Goal: Task Accomplishment & Management: Use online tool/utility

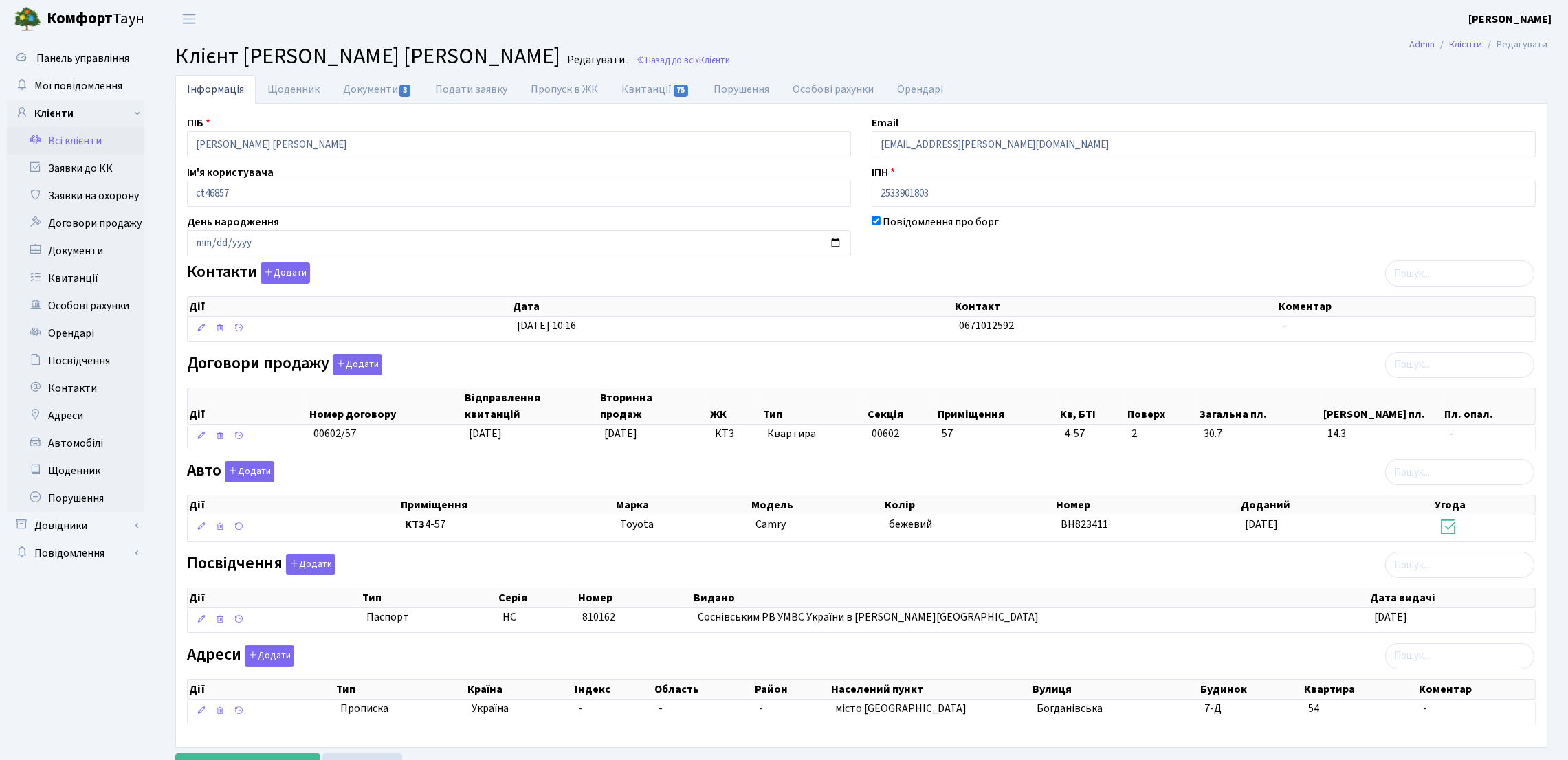
click at [60, 148] on link "Всі клієнти" at bounding box center [76, 141] width 137 height 28
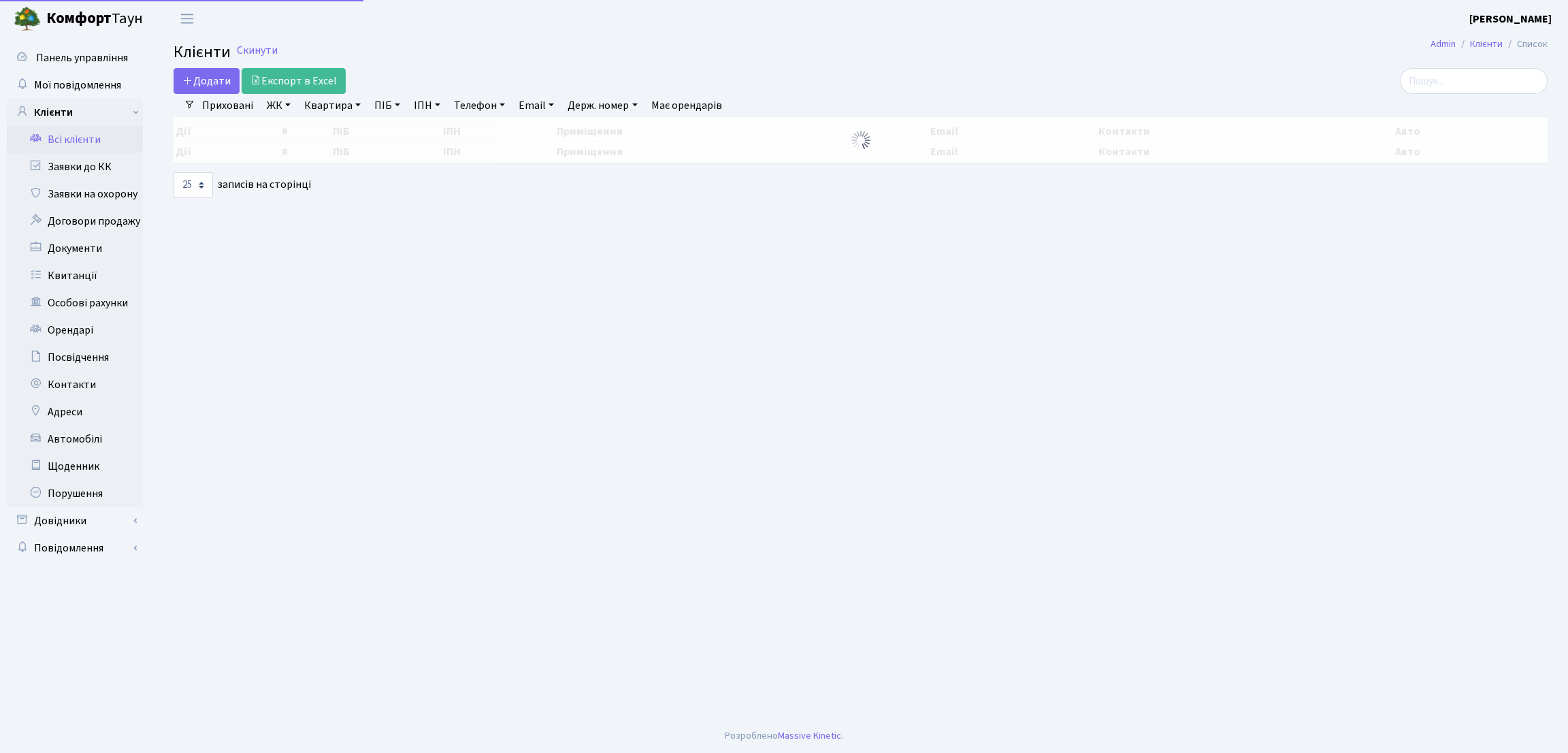
select select "25"
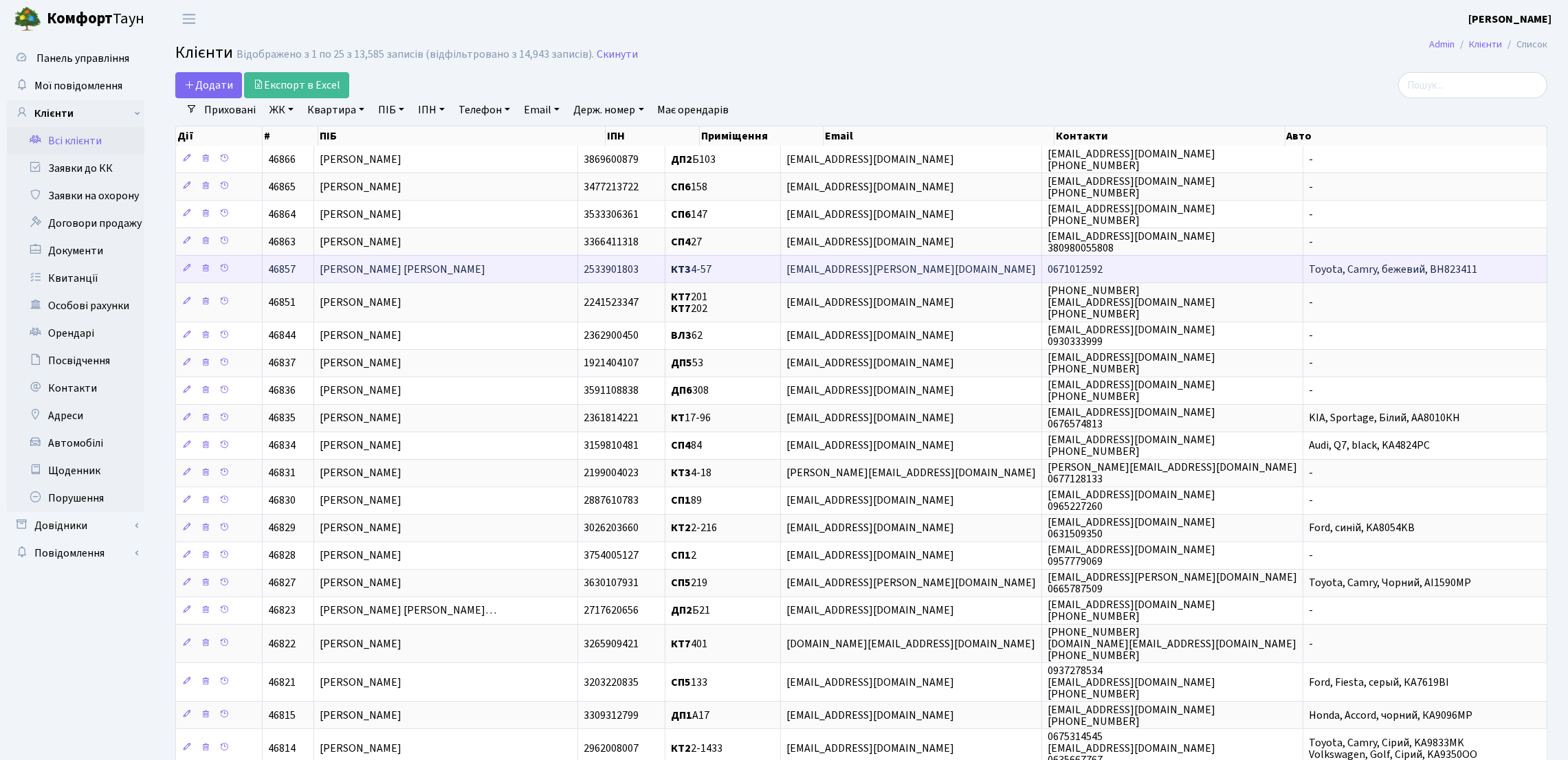
click at [442, 277] on td "Салата Ольга Іванівна" at bounding box center [445, 269] width 264 height 28
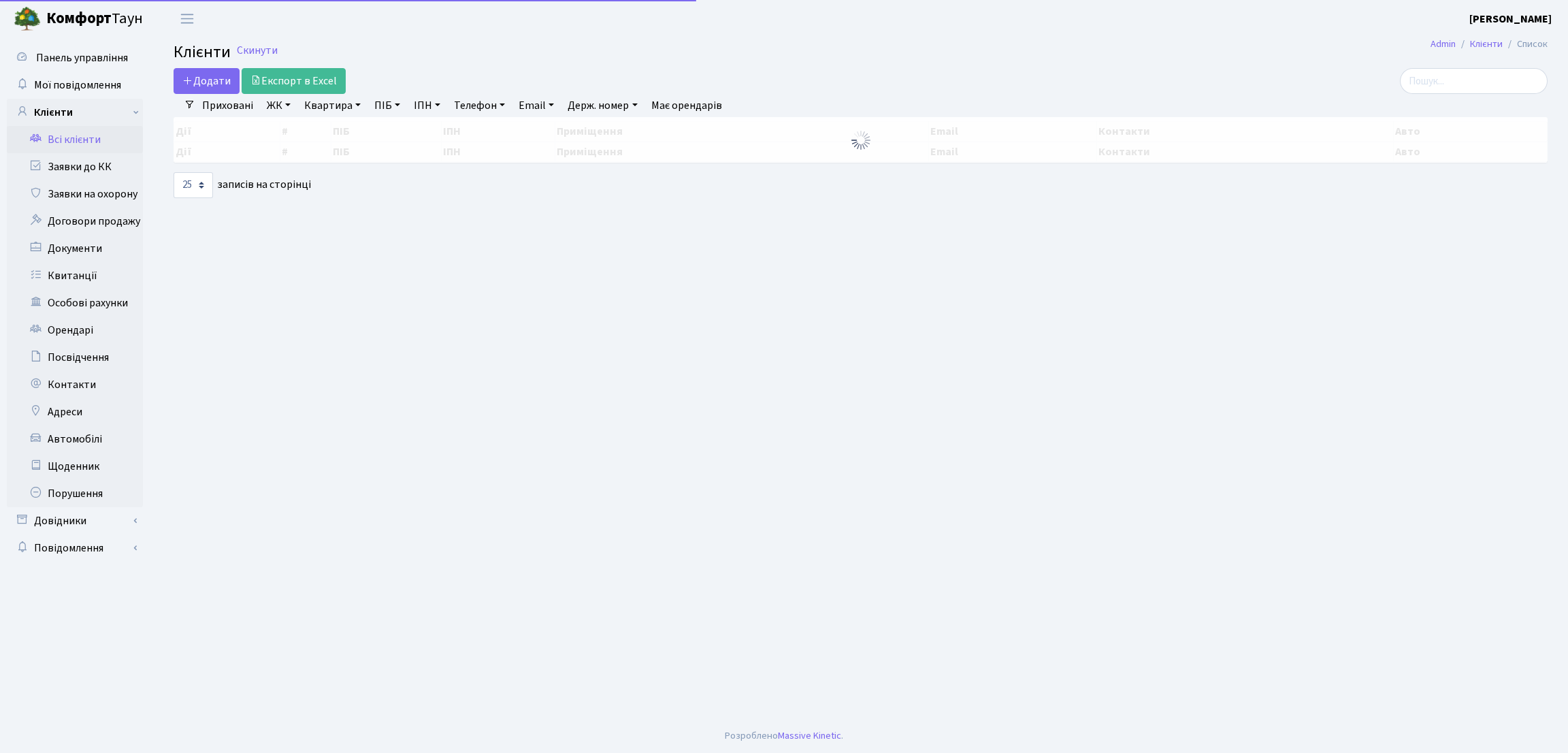
select select "25"
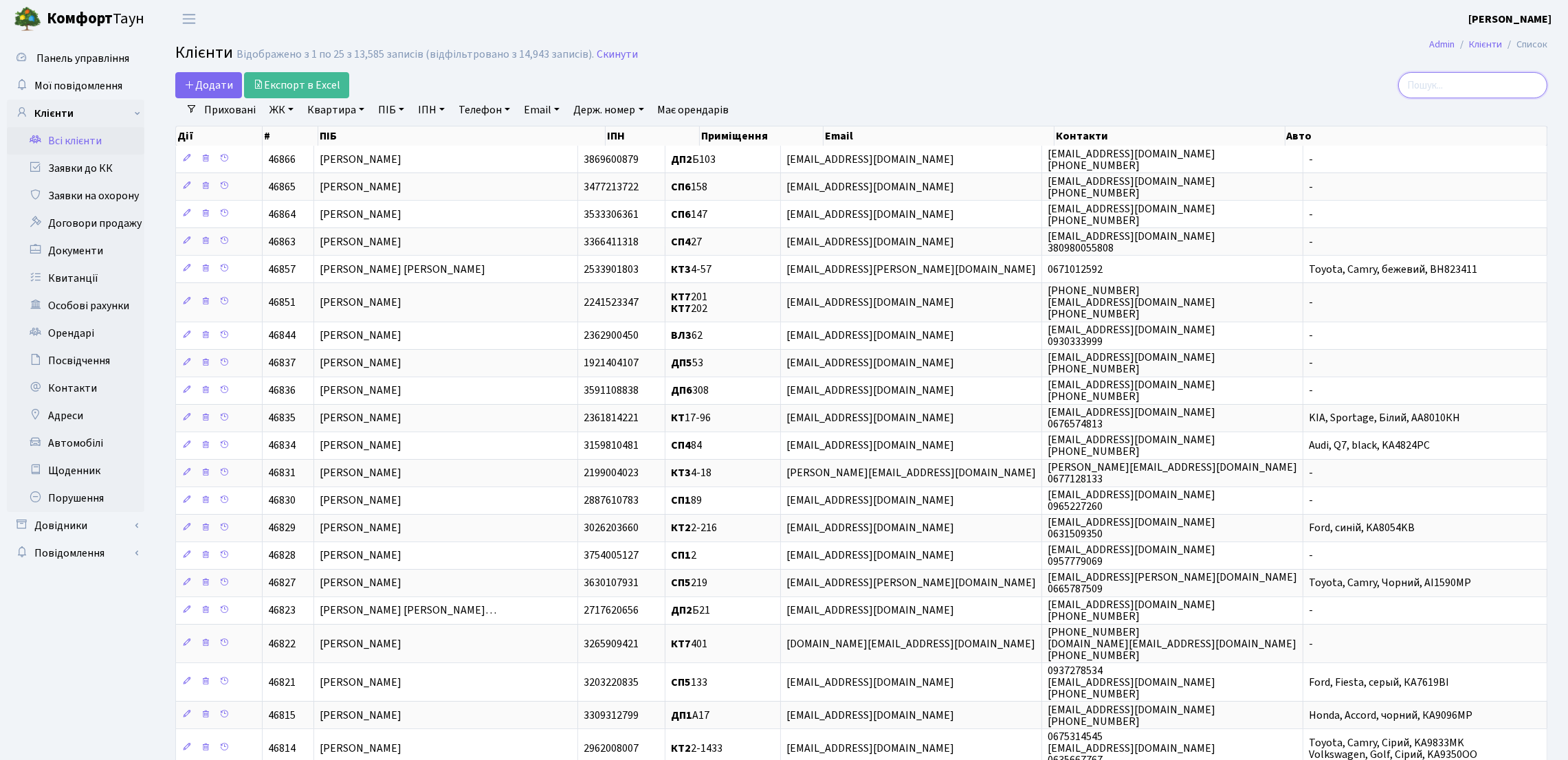
click at [1477, 89] on input "search" at bounding box center [1473, 85] width 150 height 26
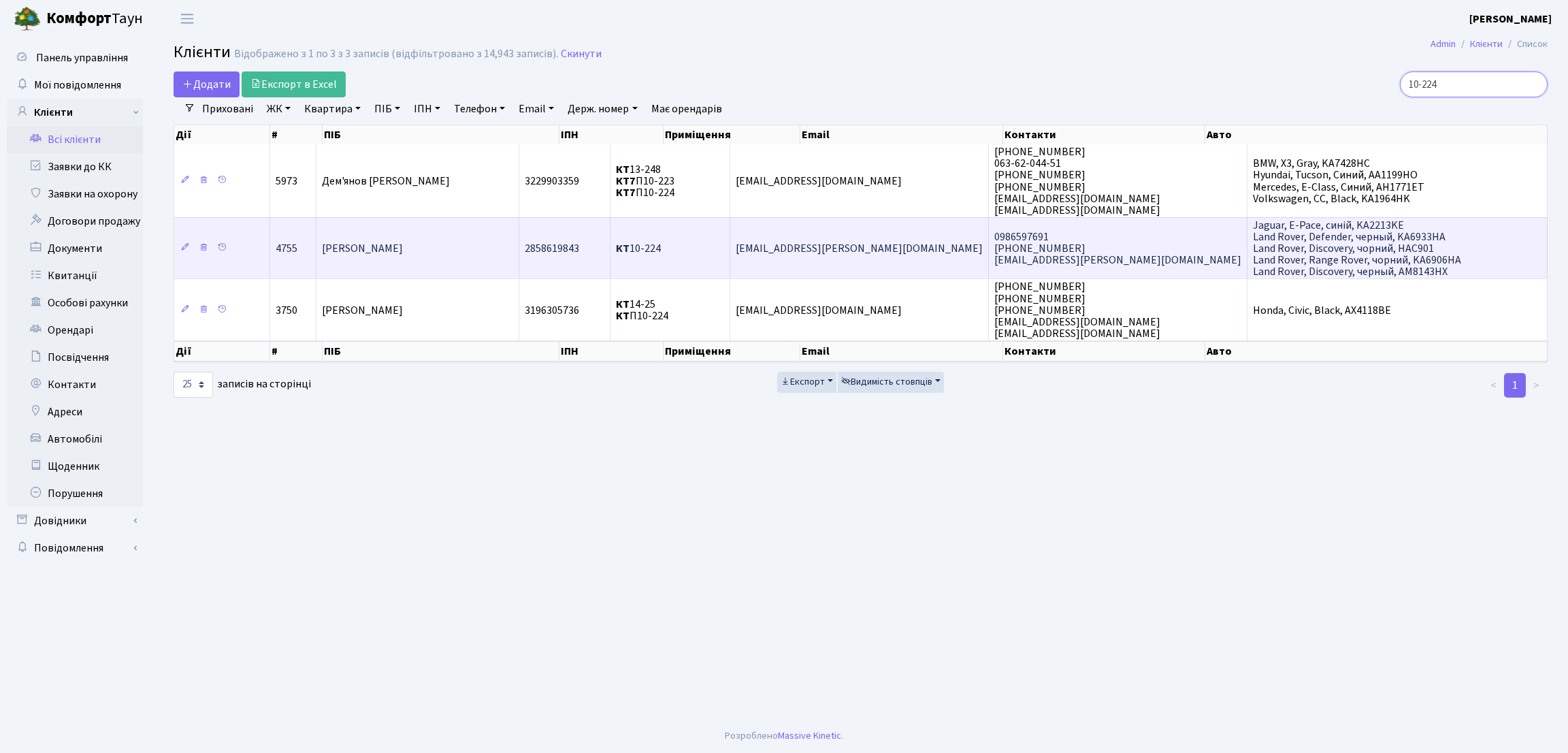
type input "10-224"
click at [579, 255] on span "2858619843" at bounding box center [551, 248] width 54 height 15
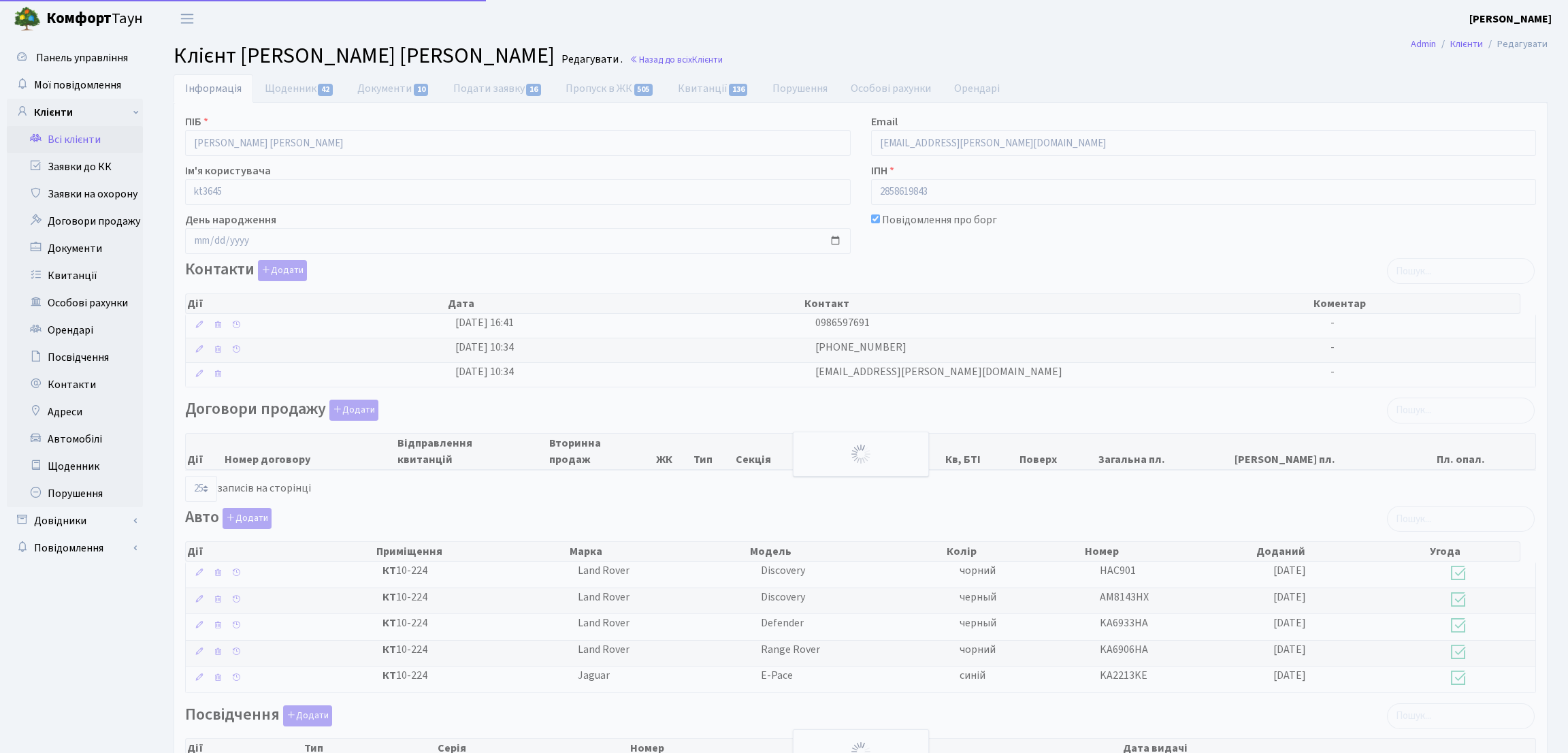
select select "25"
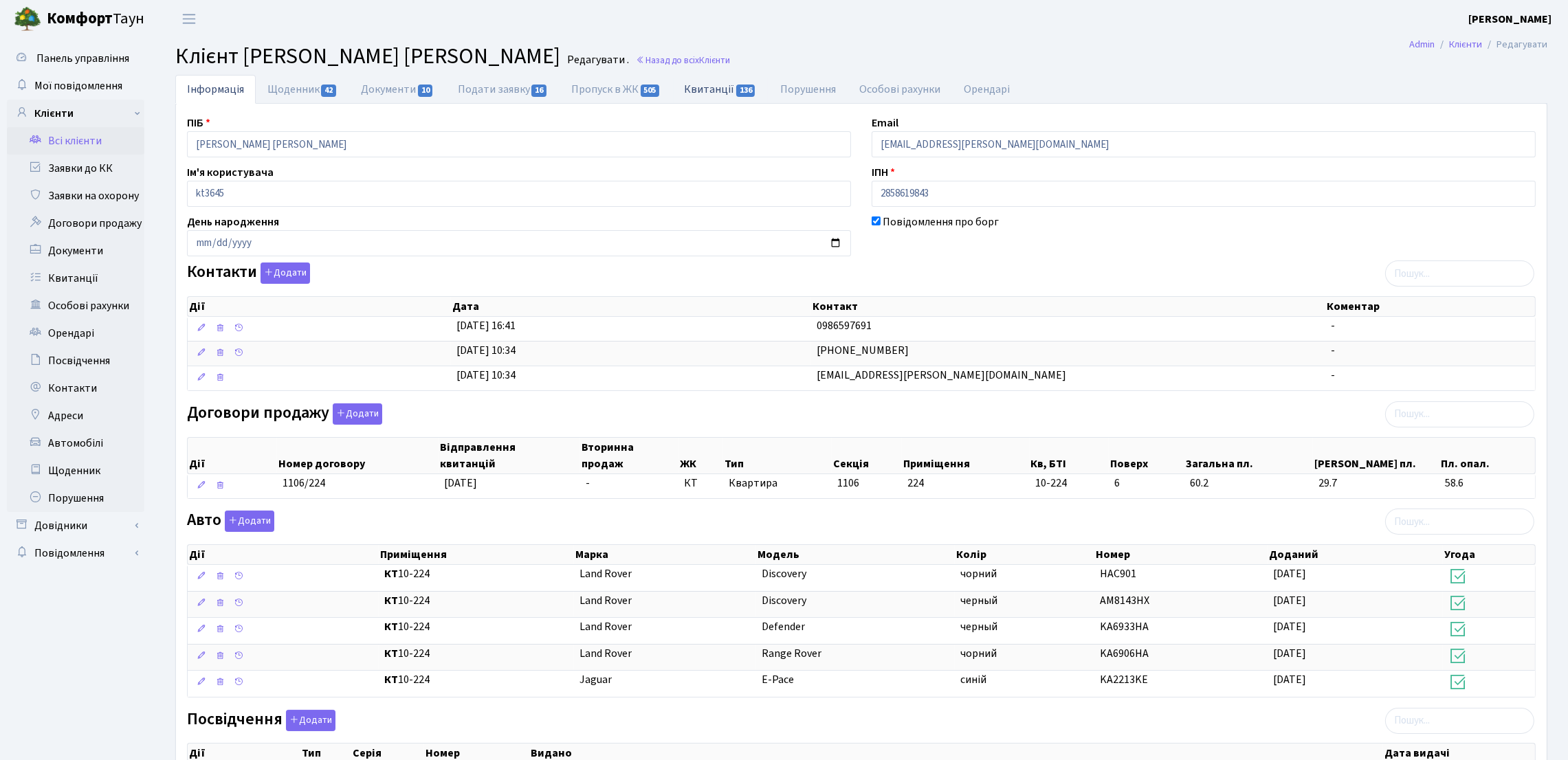
click at [684, 87] on link "Квитанції 136" at bounding box center [721, 89] width 96 height 28
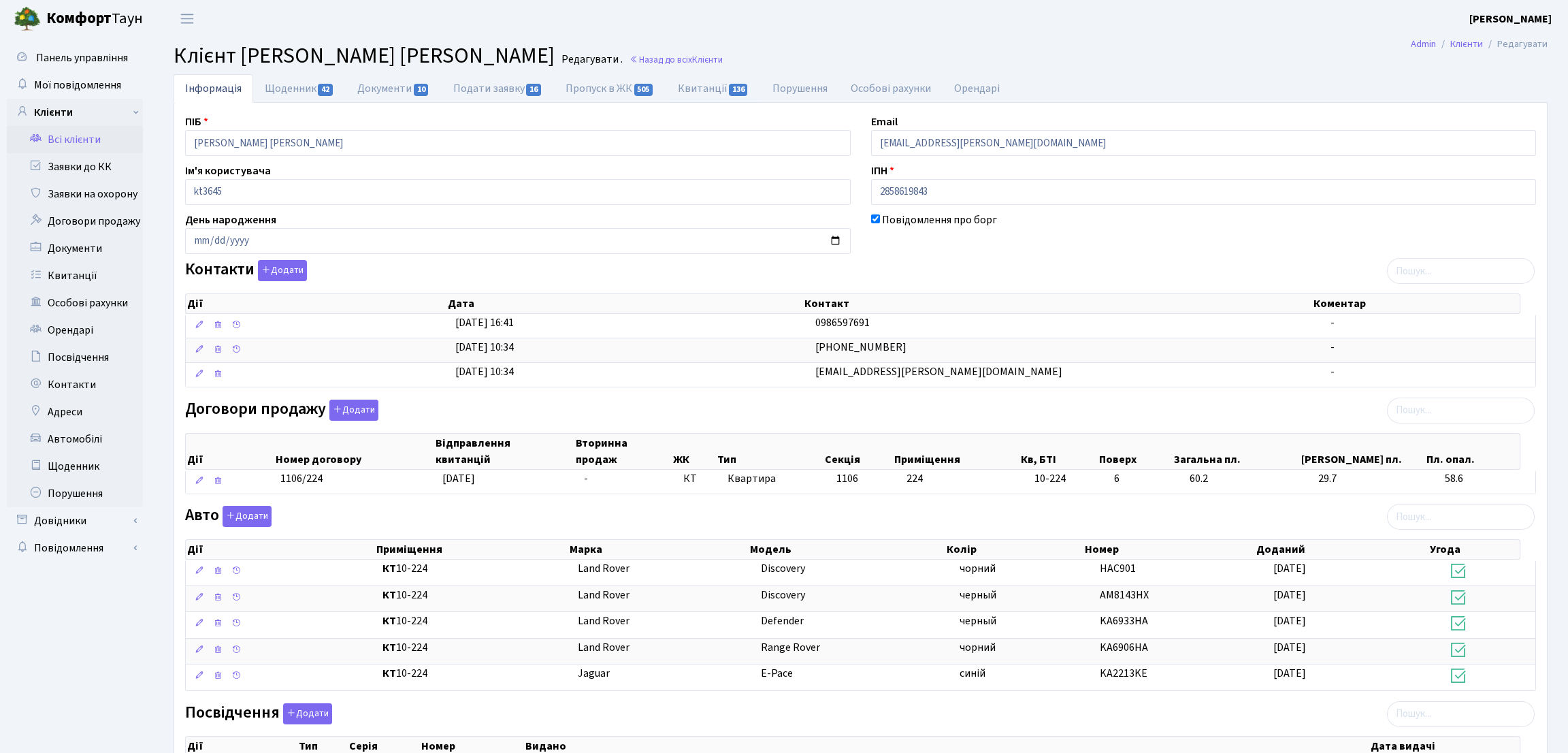
select select "25"
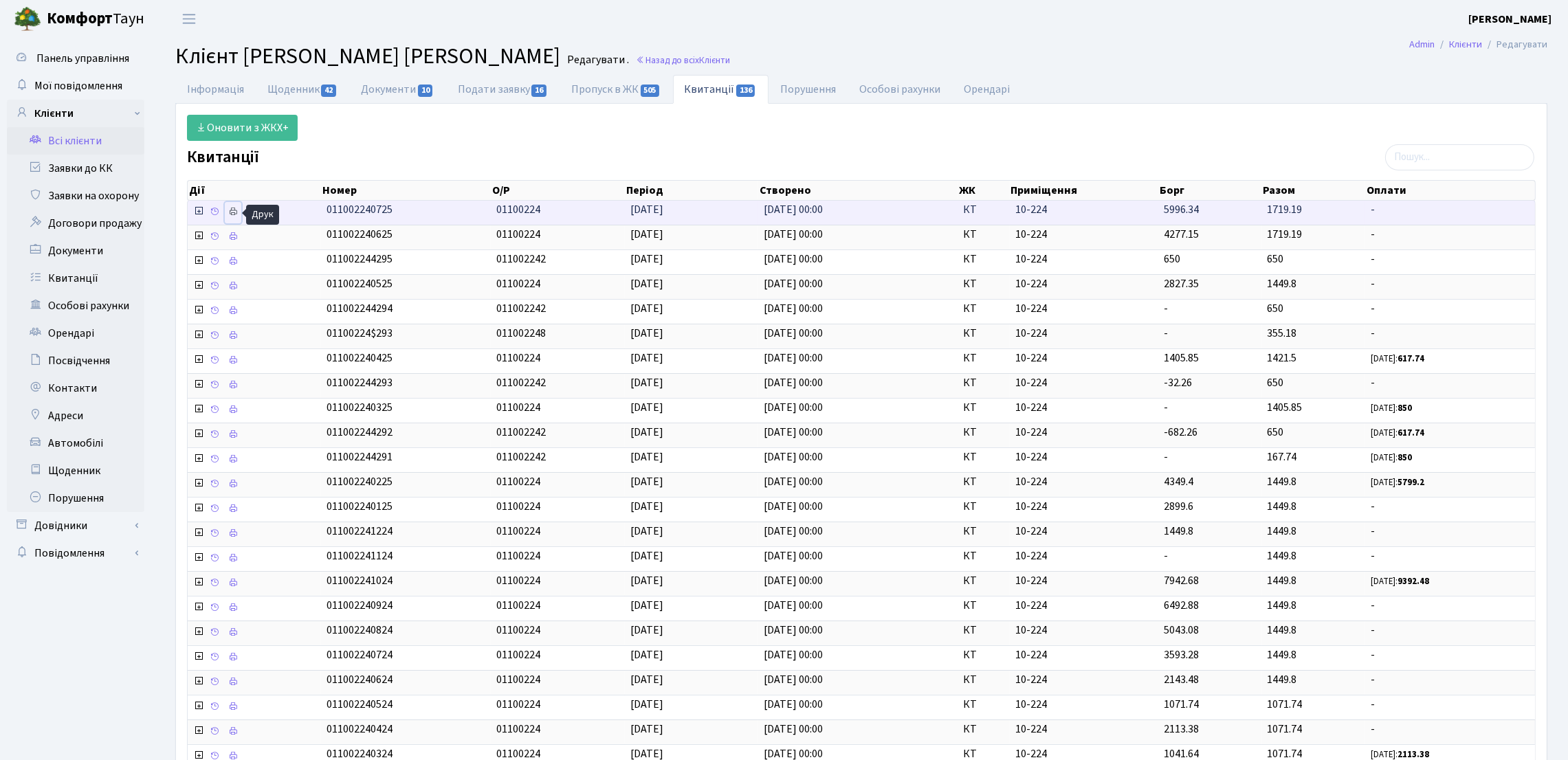
click at [233, 214] on icon at bounding box center [232, 211] width 10 height 10
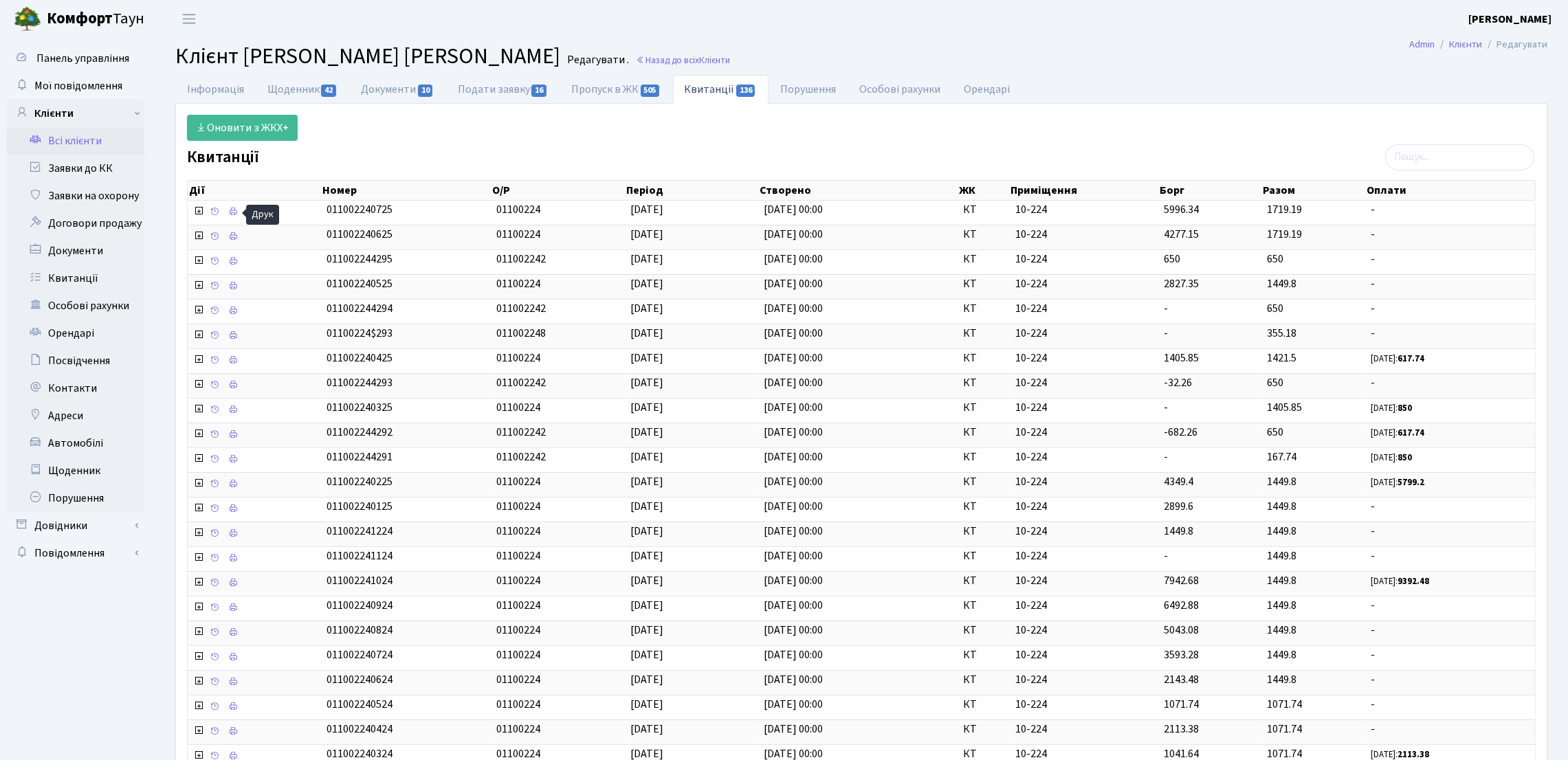
click at [123, 138] on link "Всі клієнти" at bounding box center [76, 141] width 137 height 28
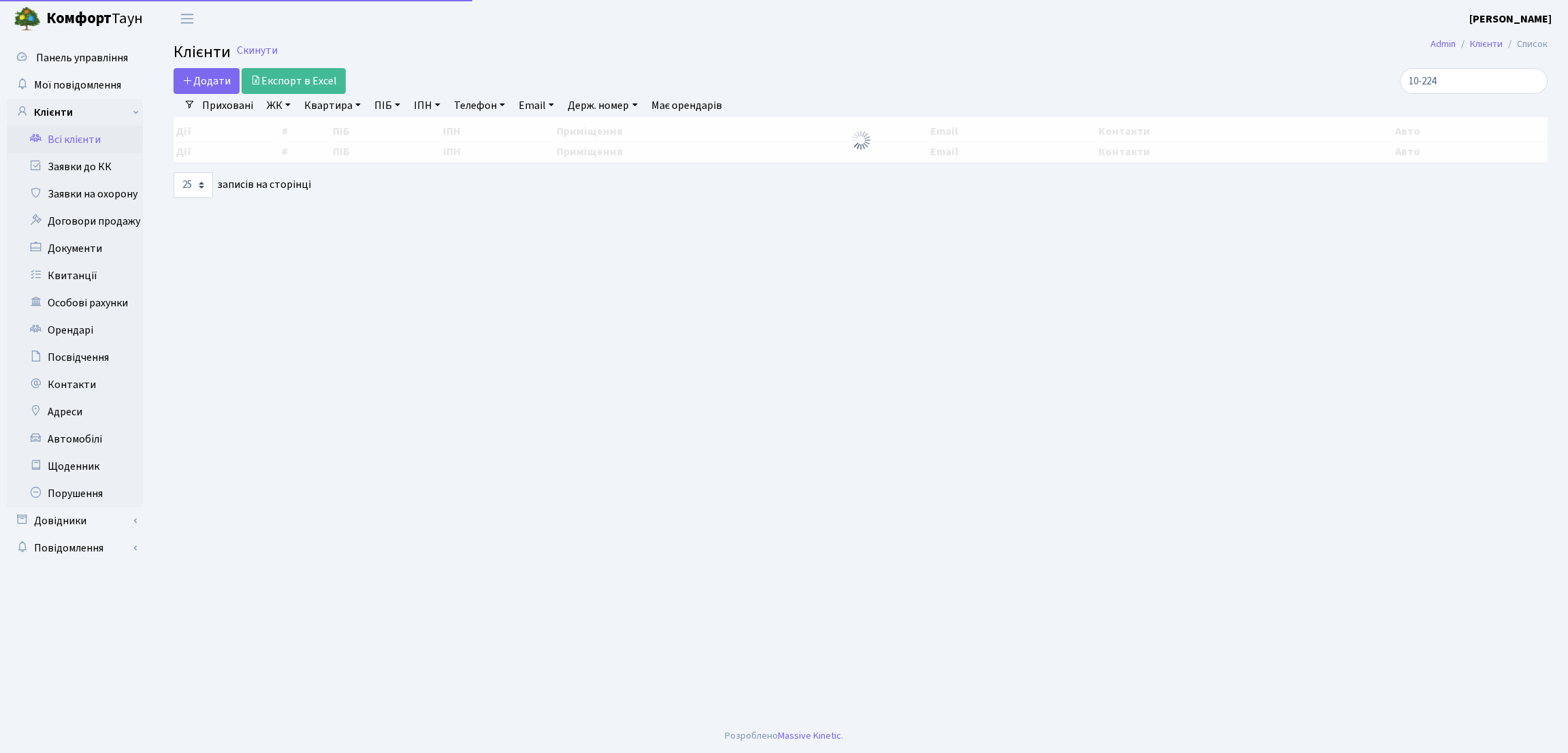
select select "25"
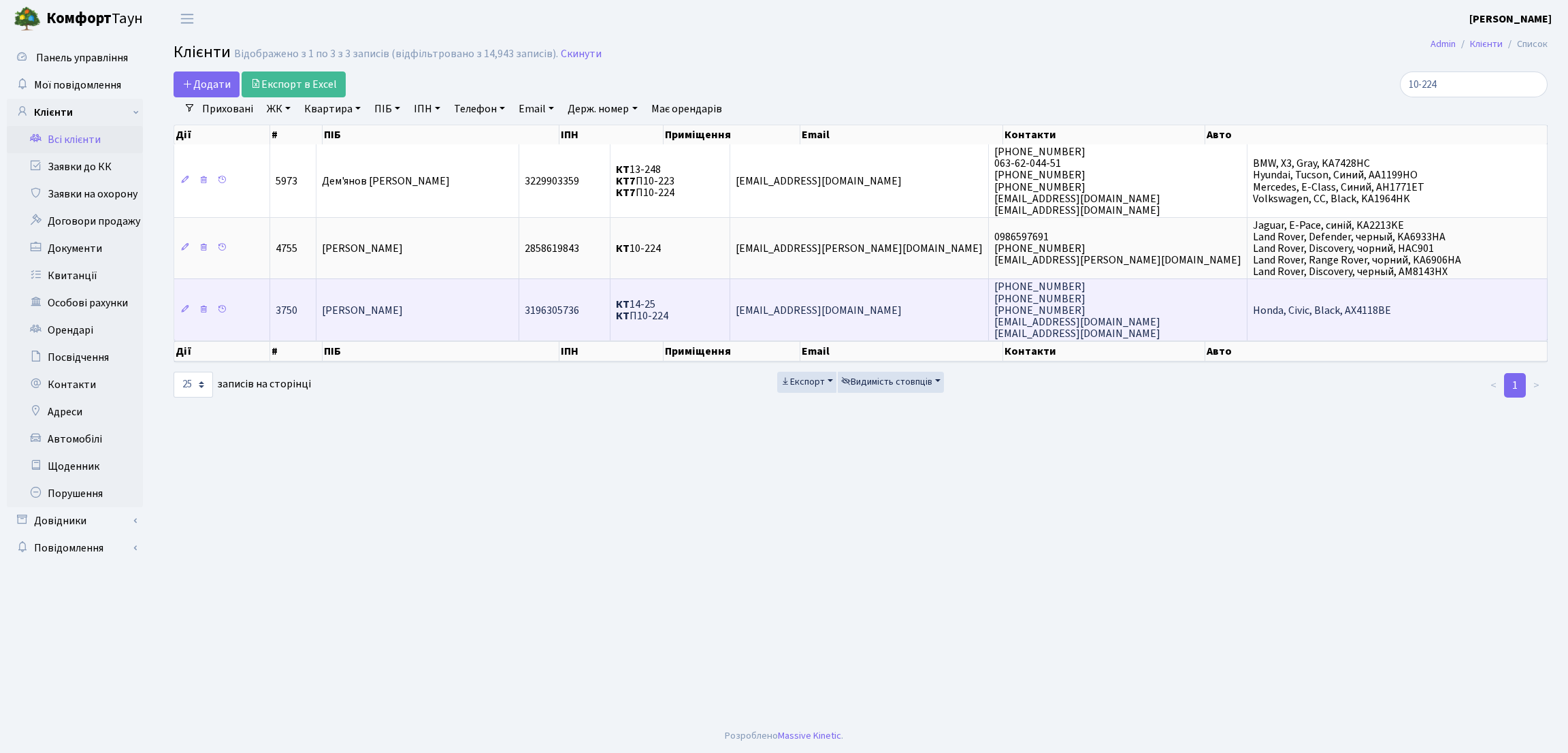
click at [386, 303] on td "Синиця Іван Петрович" at bounding box center [418, 309] width 203 height 62
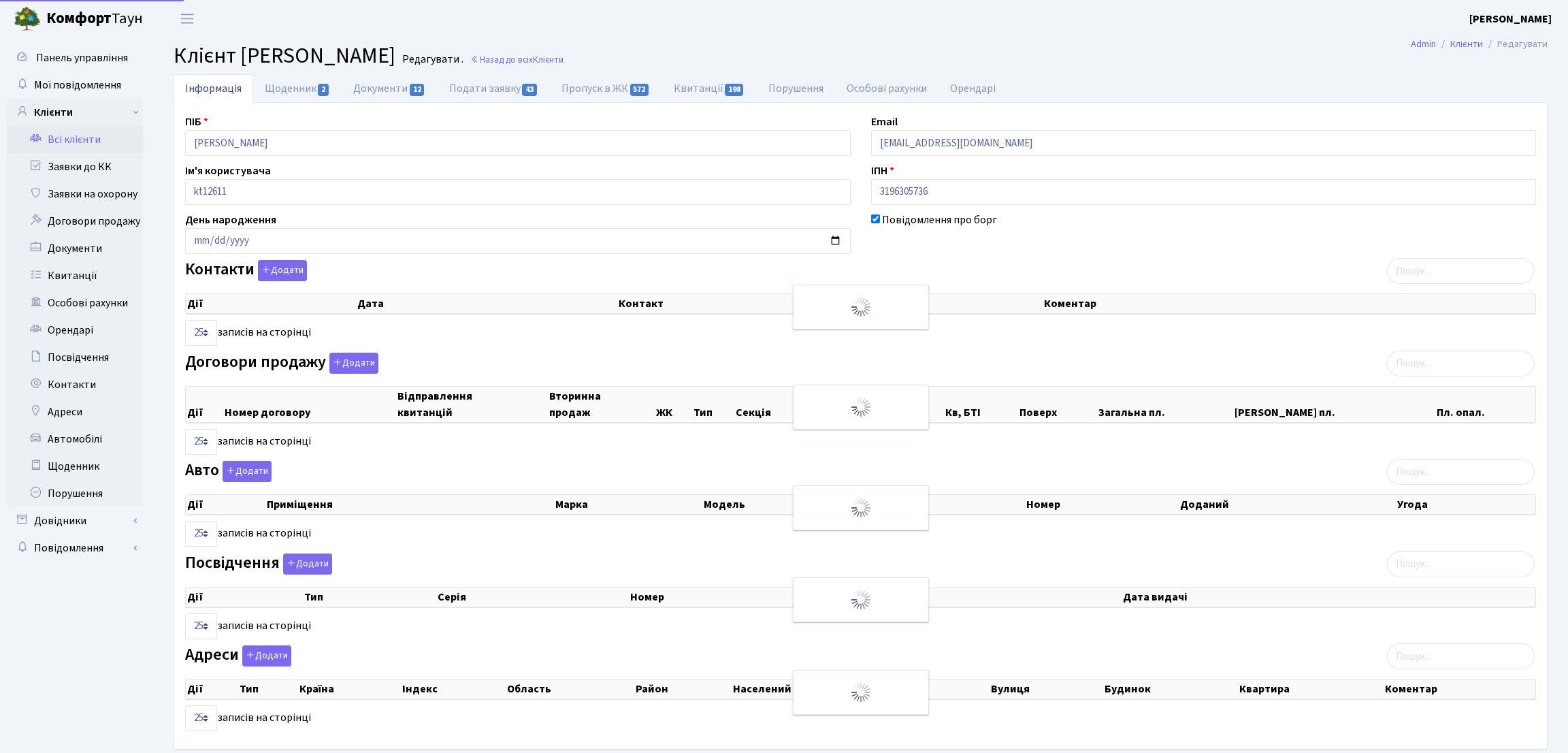
select select "25"
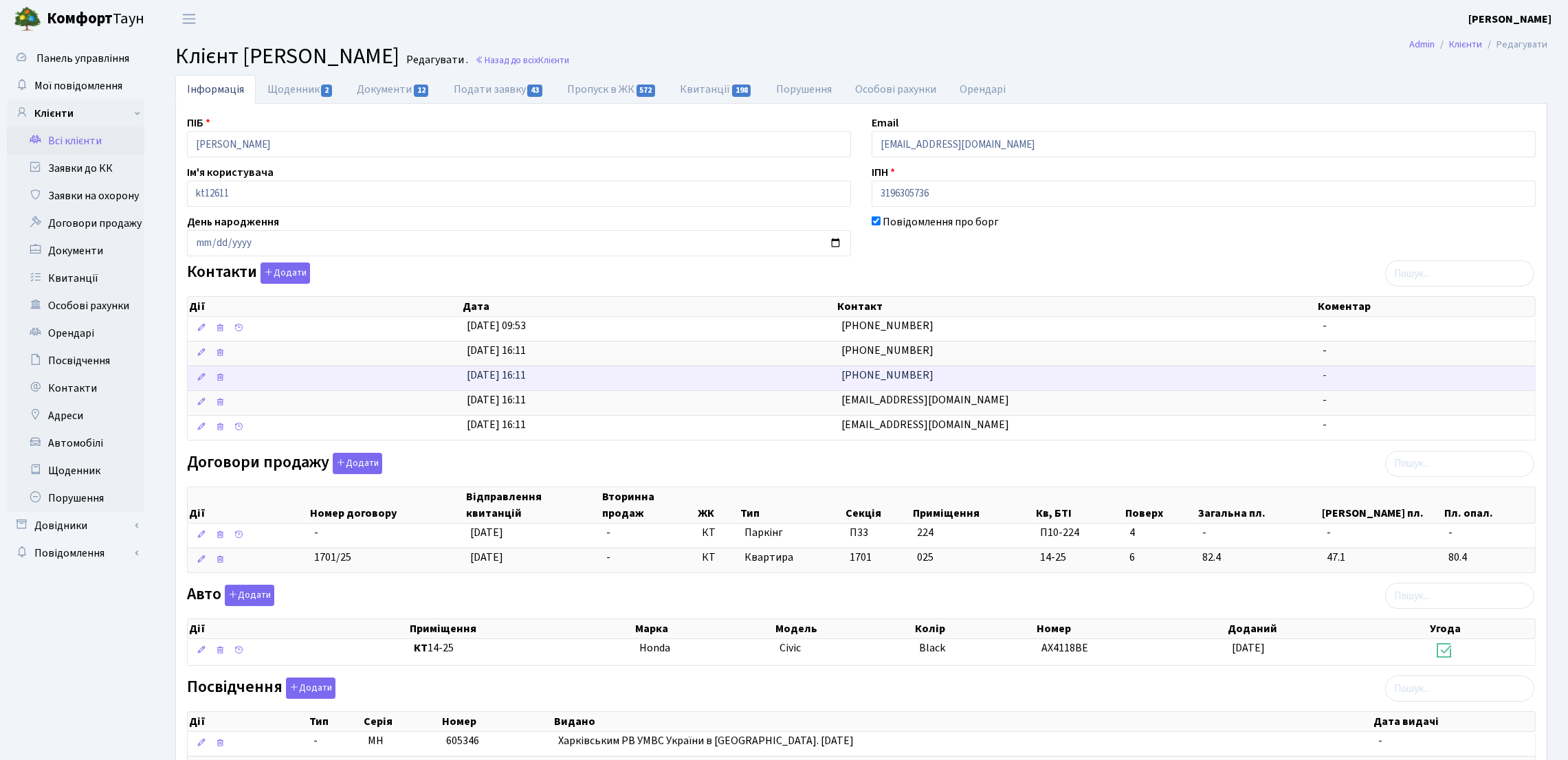
click at [723, 384] on td "06.03.2013, 16:11" at bounding box center [648, 377] width 374 height 24
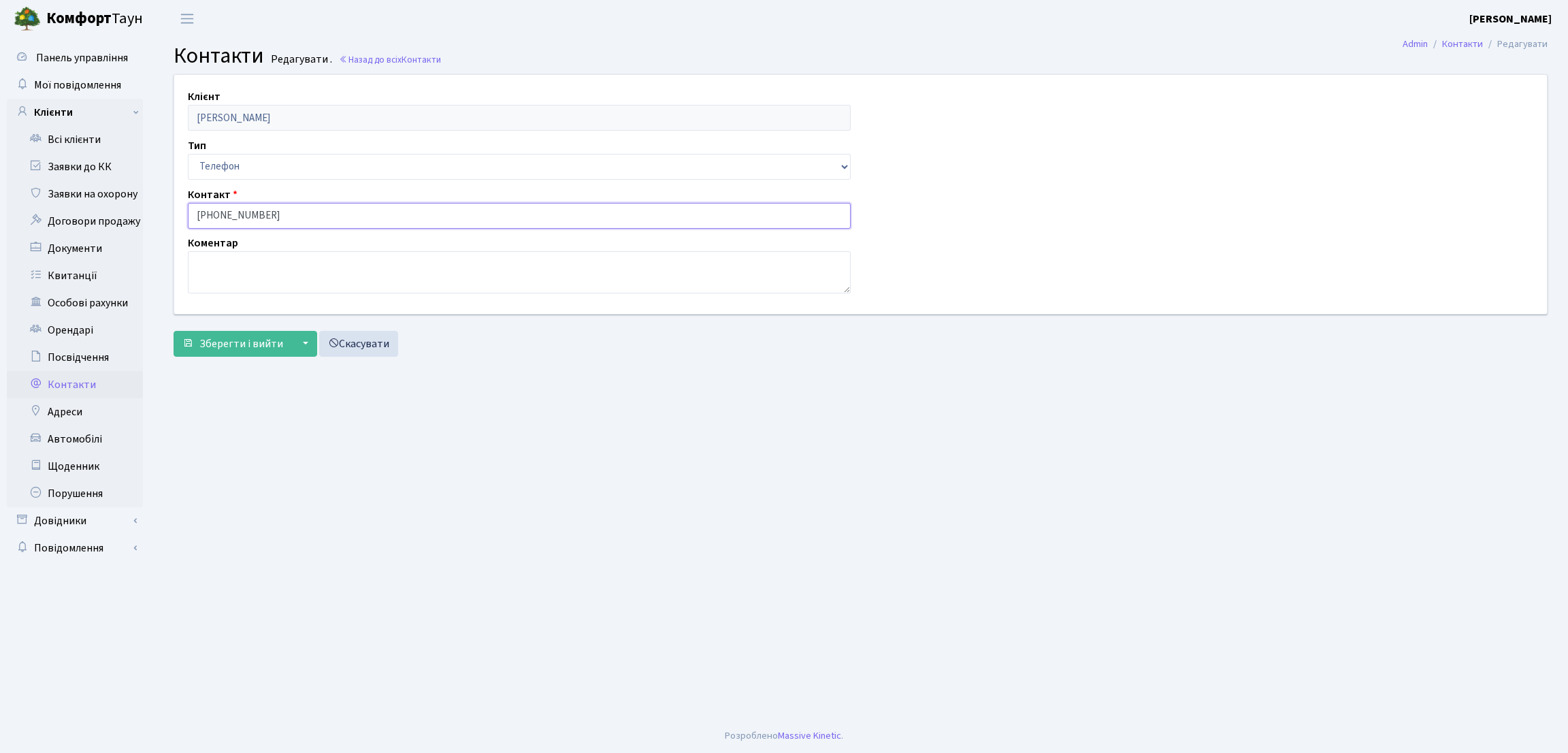
drag, startPoint x: 280, startPoint y: 225, endPoint x: 170, endPoint y: 224, distance: 110.0
click at [170, 224] on div "Клієнт Синиця Іван Петрович Тип Email Телефон Контакт (097) 930-83-78 Коментар" at bounding box center [860, 194] width 1393 height 239
click at [210, 388] on main "Admin Контакти Редагувати Контакти Редагувати . Назад до всіх Контакти Клієнт С…" at bounding box center [860, 377] width 1415 height 681
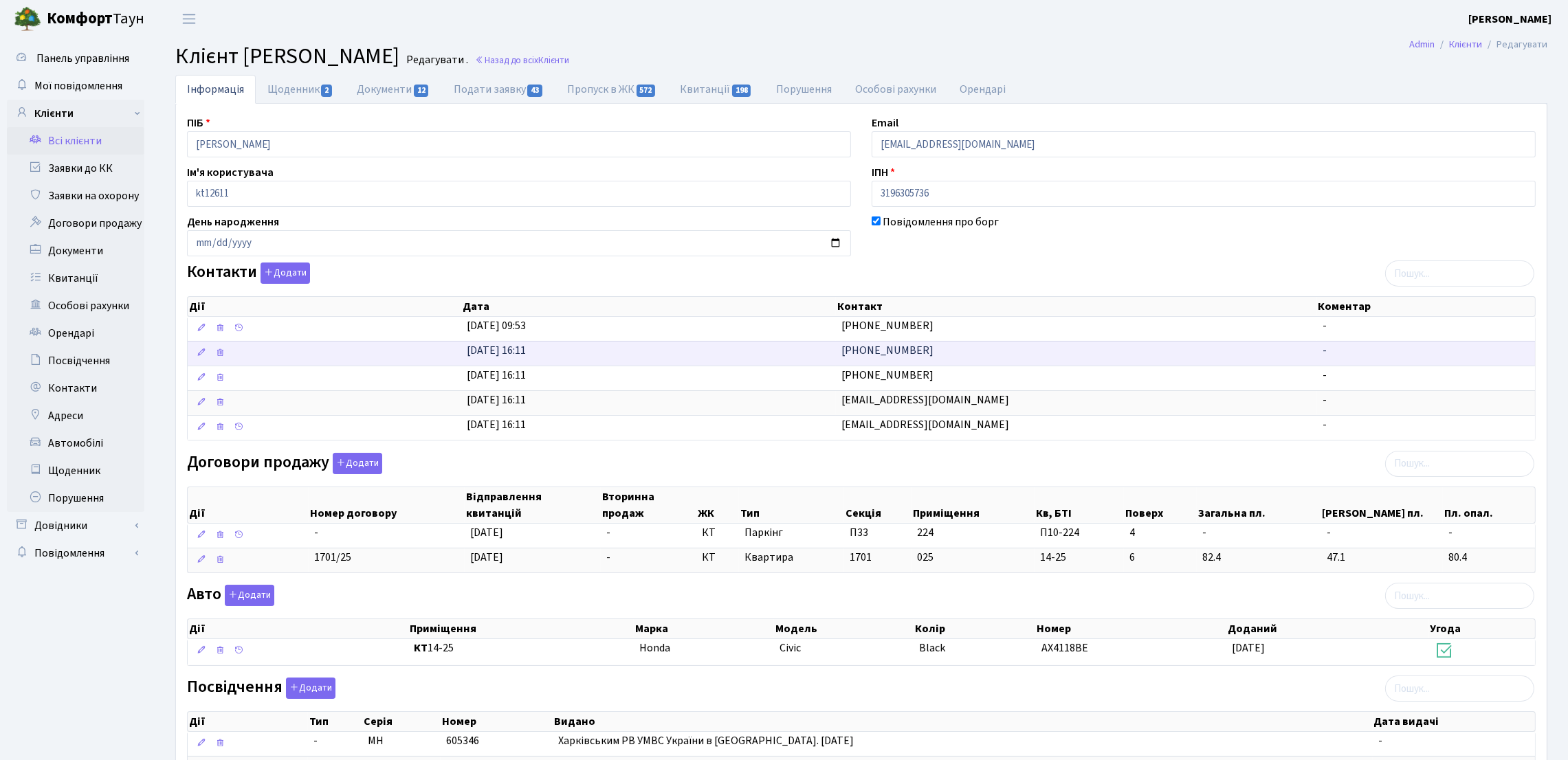
click at [877, 356] on span "[PHONE_NUMBER]" at bounding box center [887, 350] width 92 height 15
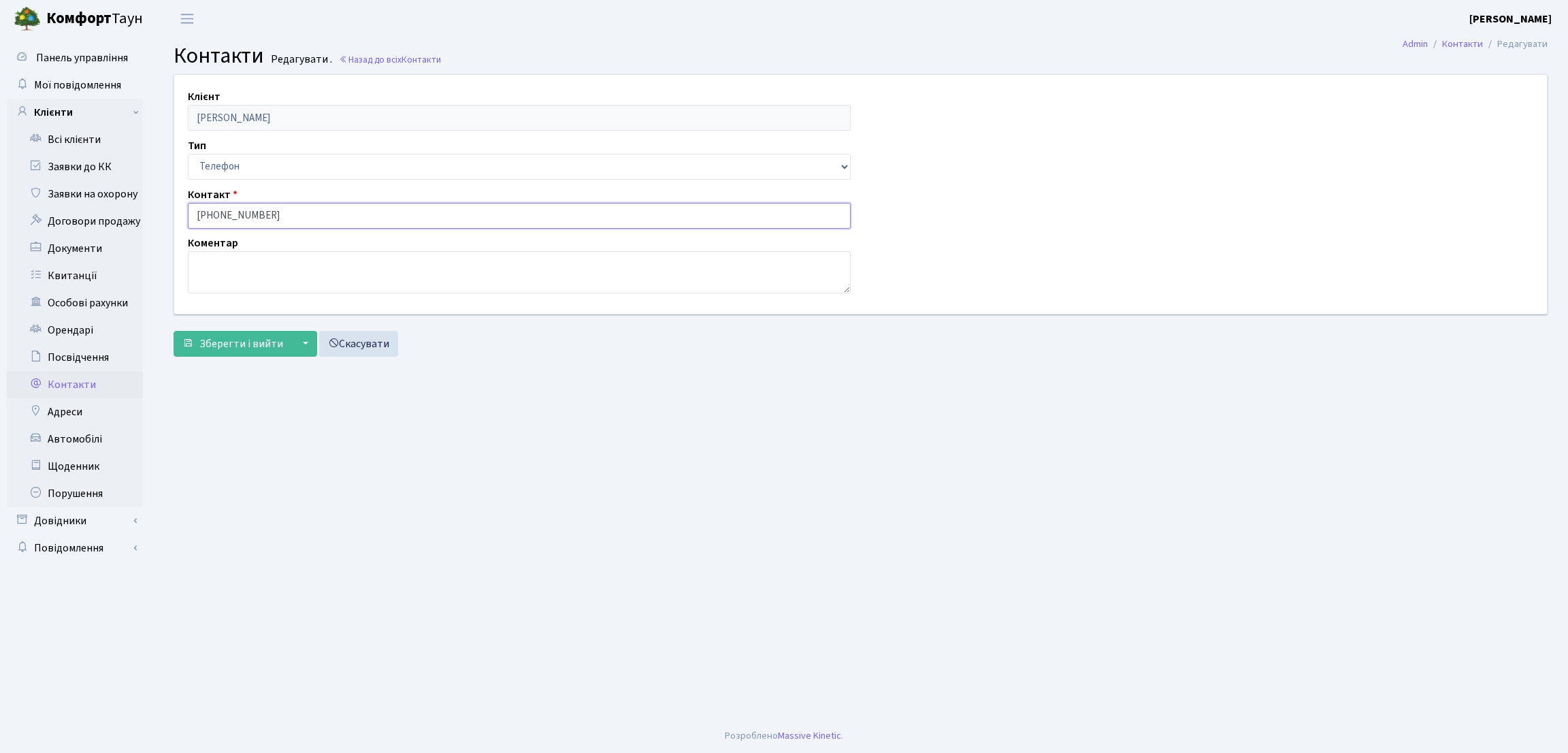
drag, startPoint x: 288, startPoint y: 209, endPoint x: 163, endPoint y: 209, distance: 125.0
click at [164, 209] on div "Клієнт [PERSON_NAME] Тип Email Телефон Контакт [PHONE_NUMBER] Коментар [] Збере…" at bounding box center [860, 218] width 1394 height 289
click at [46, 141] on link "Всі клієнти" at bounding box center [75, 140] width 136 height 28
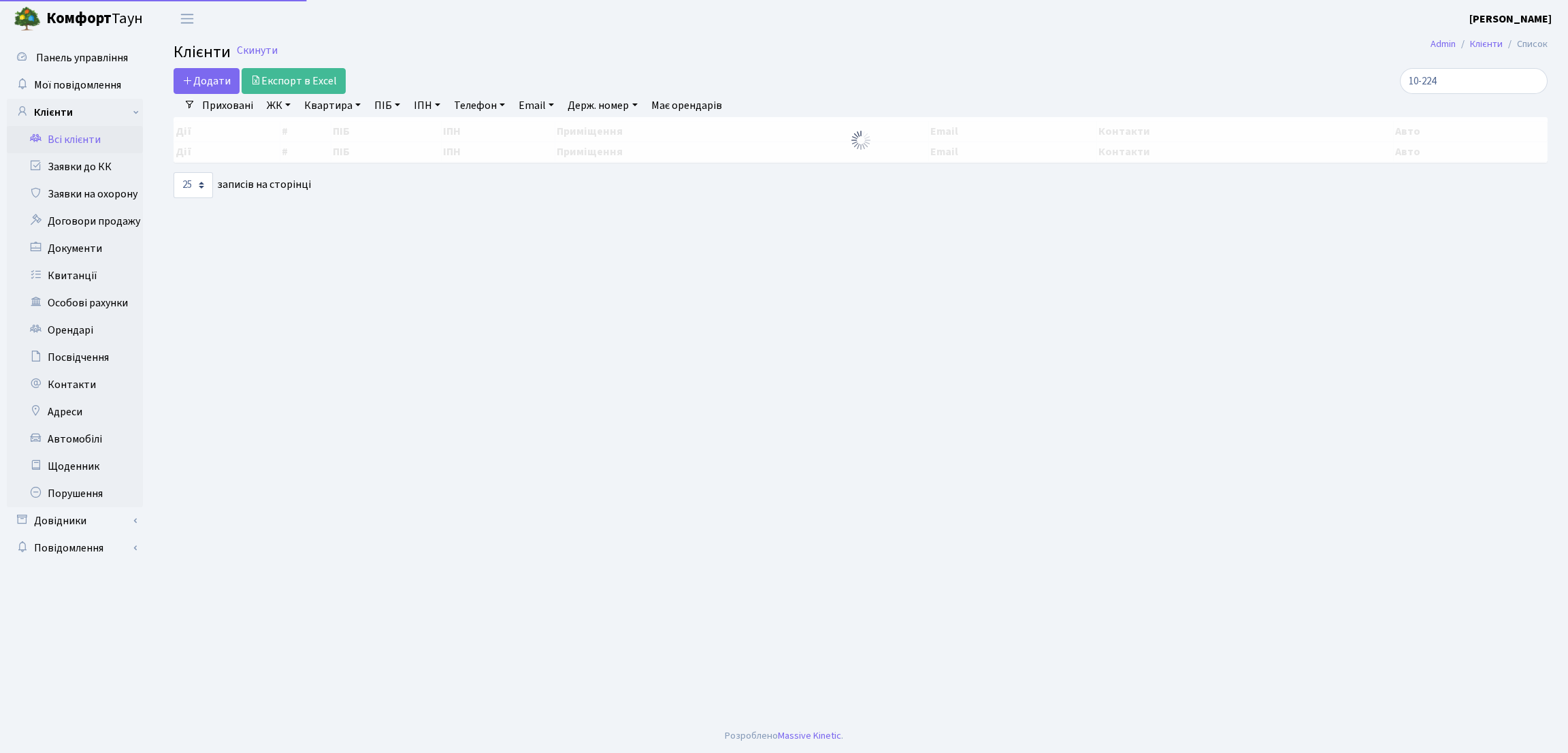
select select "25"
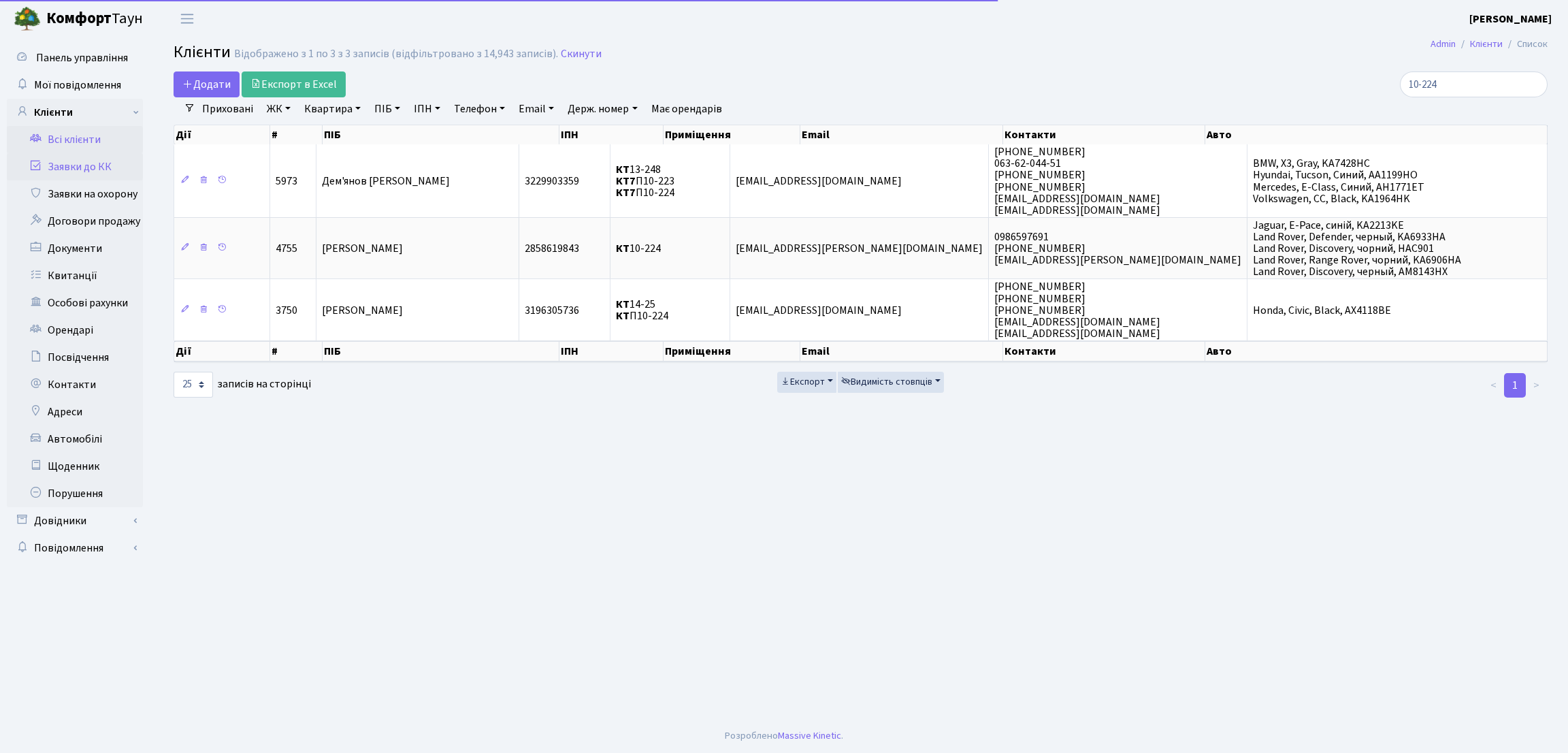
click at [79, 175] on link "Заявки до КК" at bounding box center [75, 167] width 136 height 28
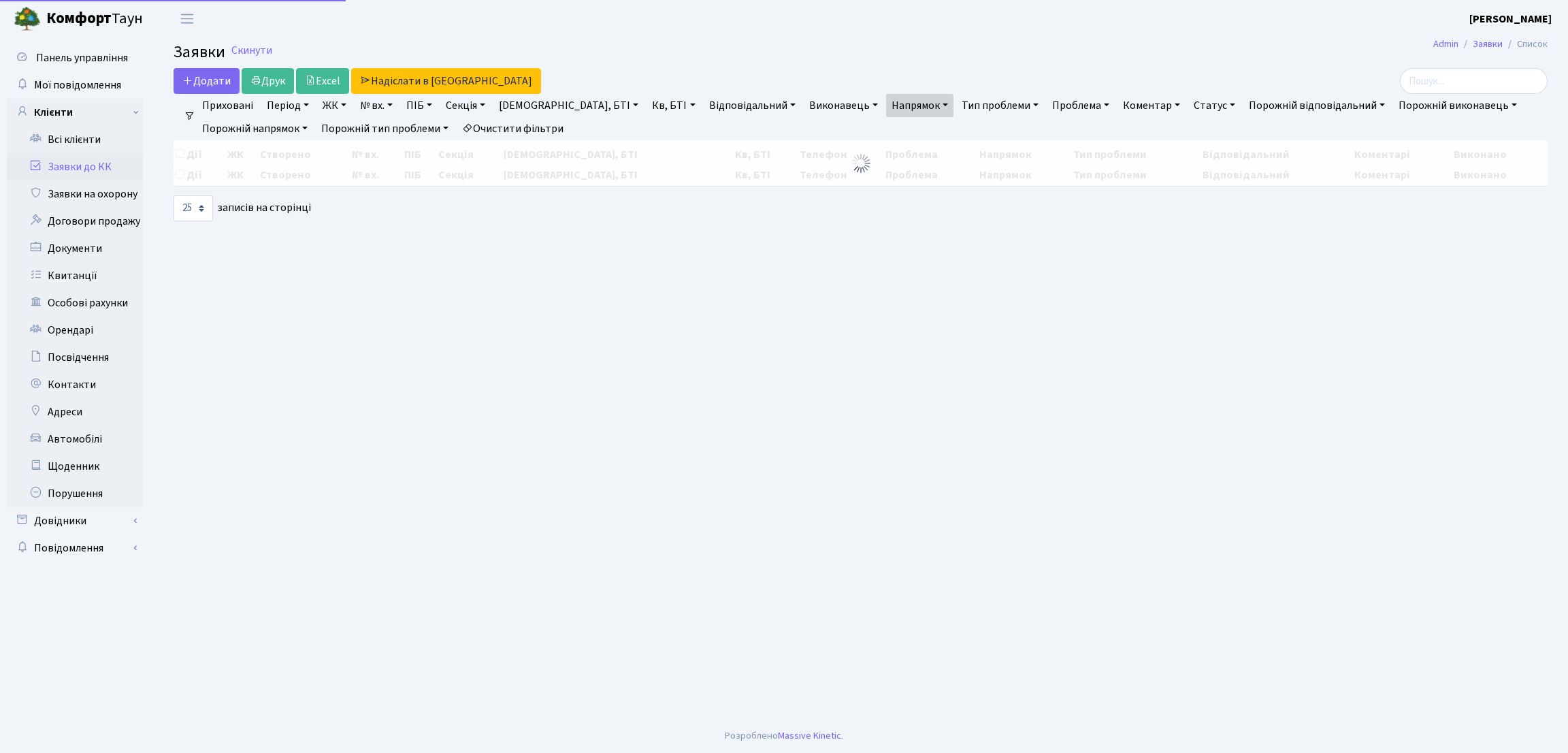
select select "25"
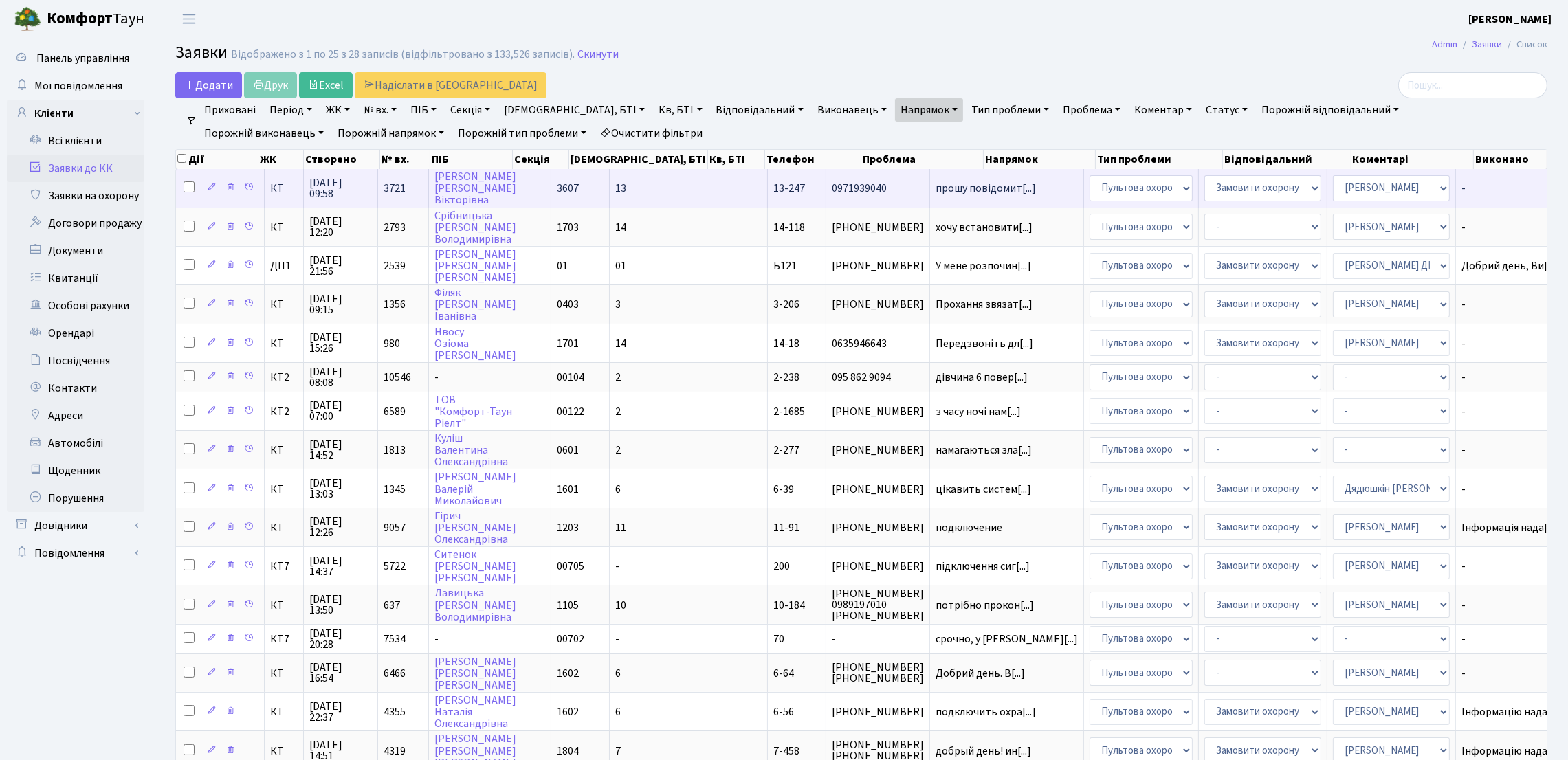
click at [930, 202] on td "прошу повідомит[...]" at bounding box center [1006, 187] width 154 height 37
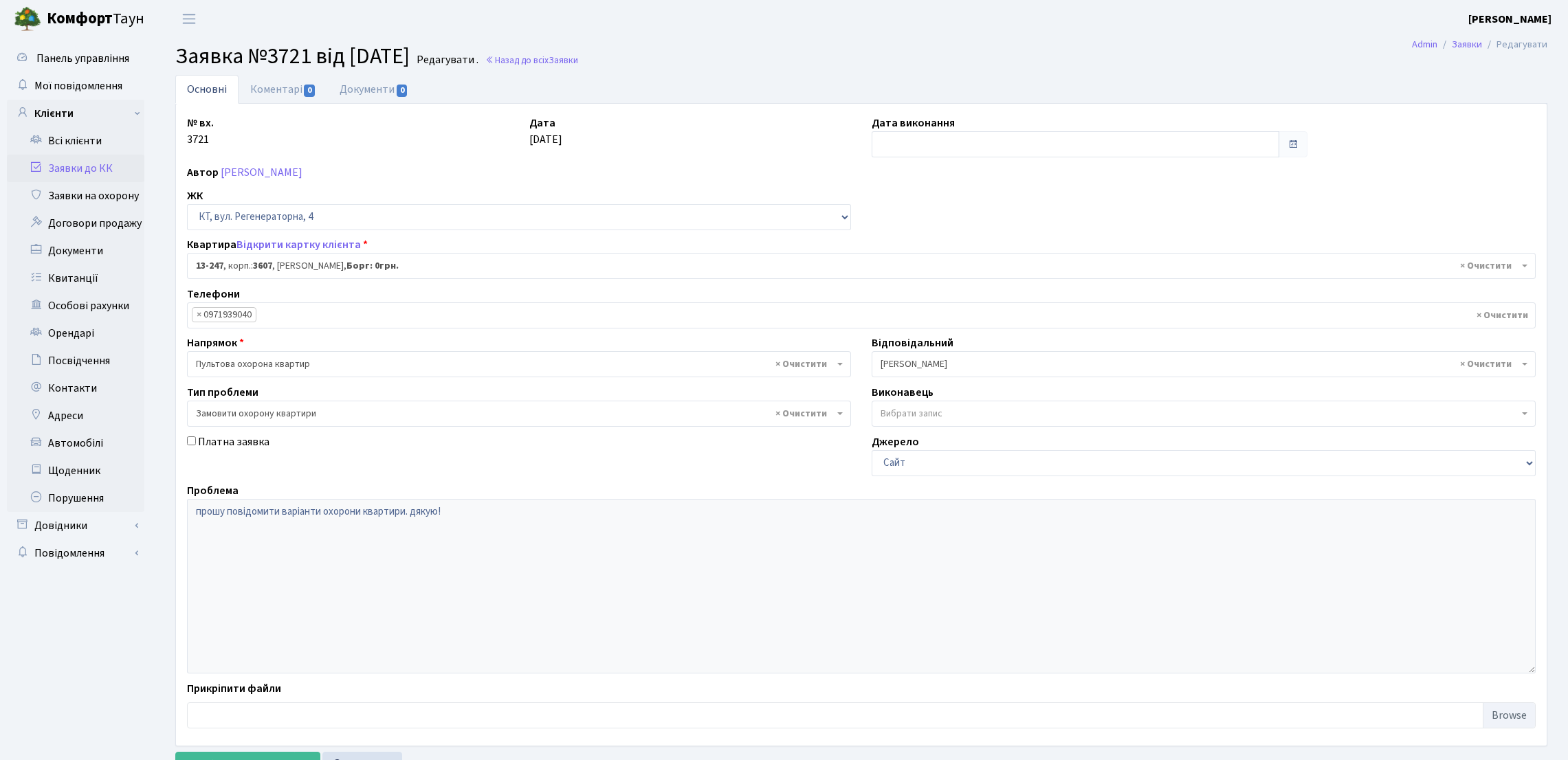
select select "7893"
select select "47"
click at [287, 170] on link "[PERSON_NAME]" at bounding box center [262, 172] width 82 height 15
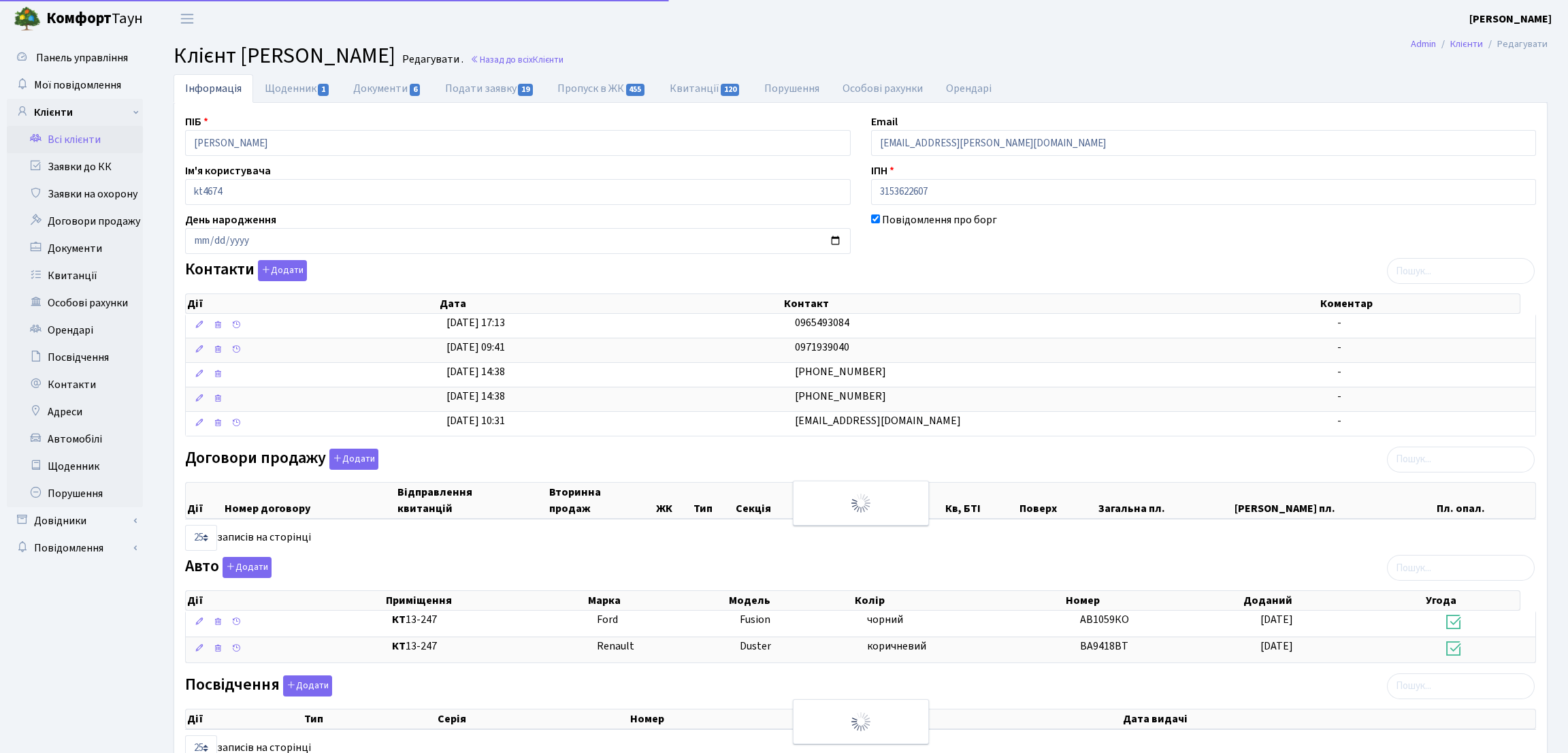
select select "25"
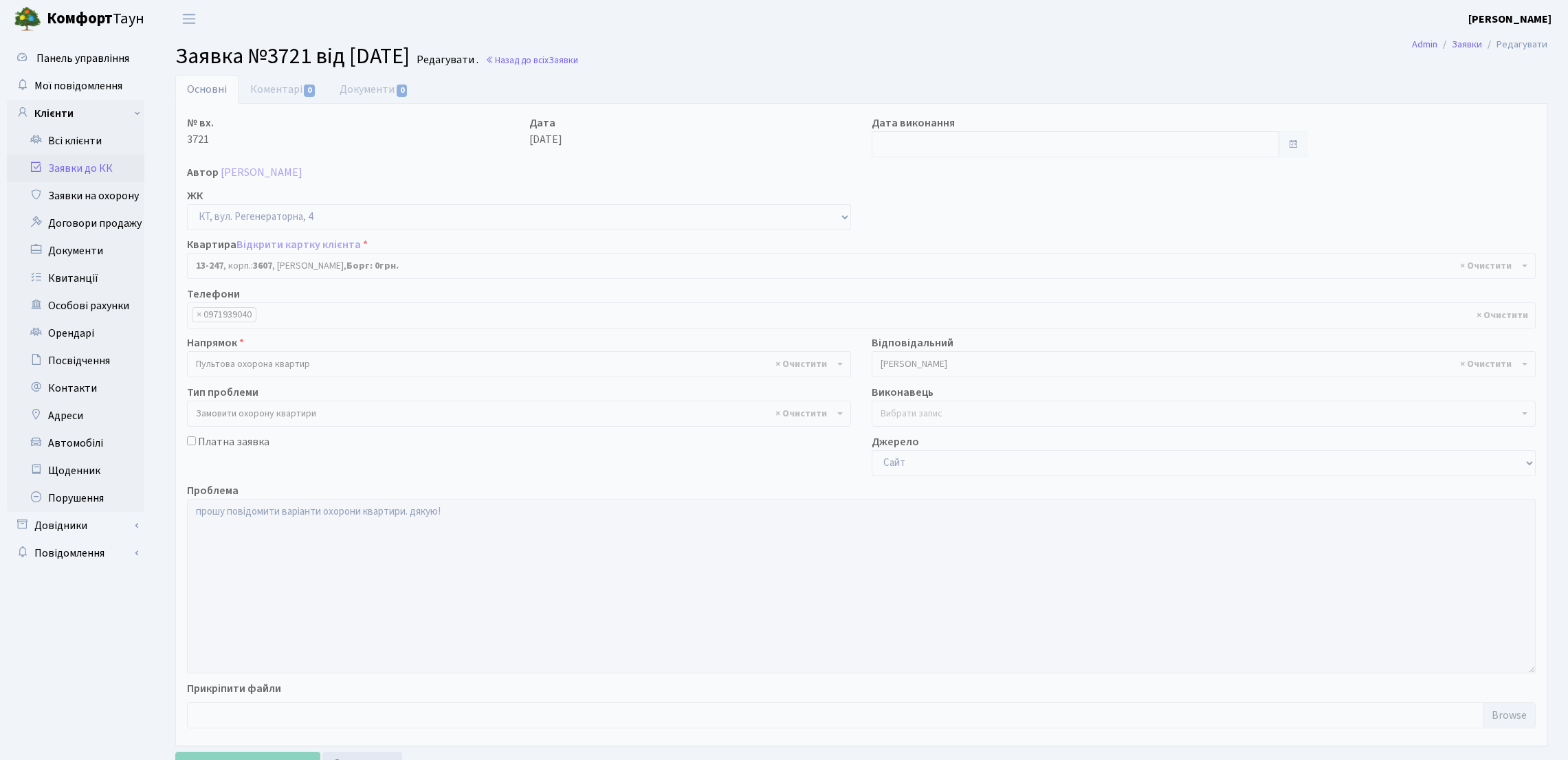
select select "7893"
select select "47"
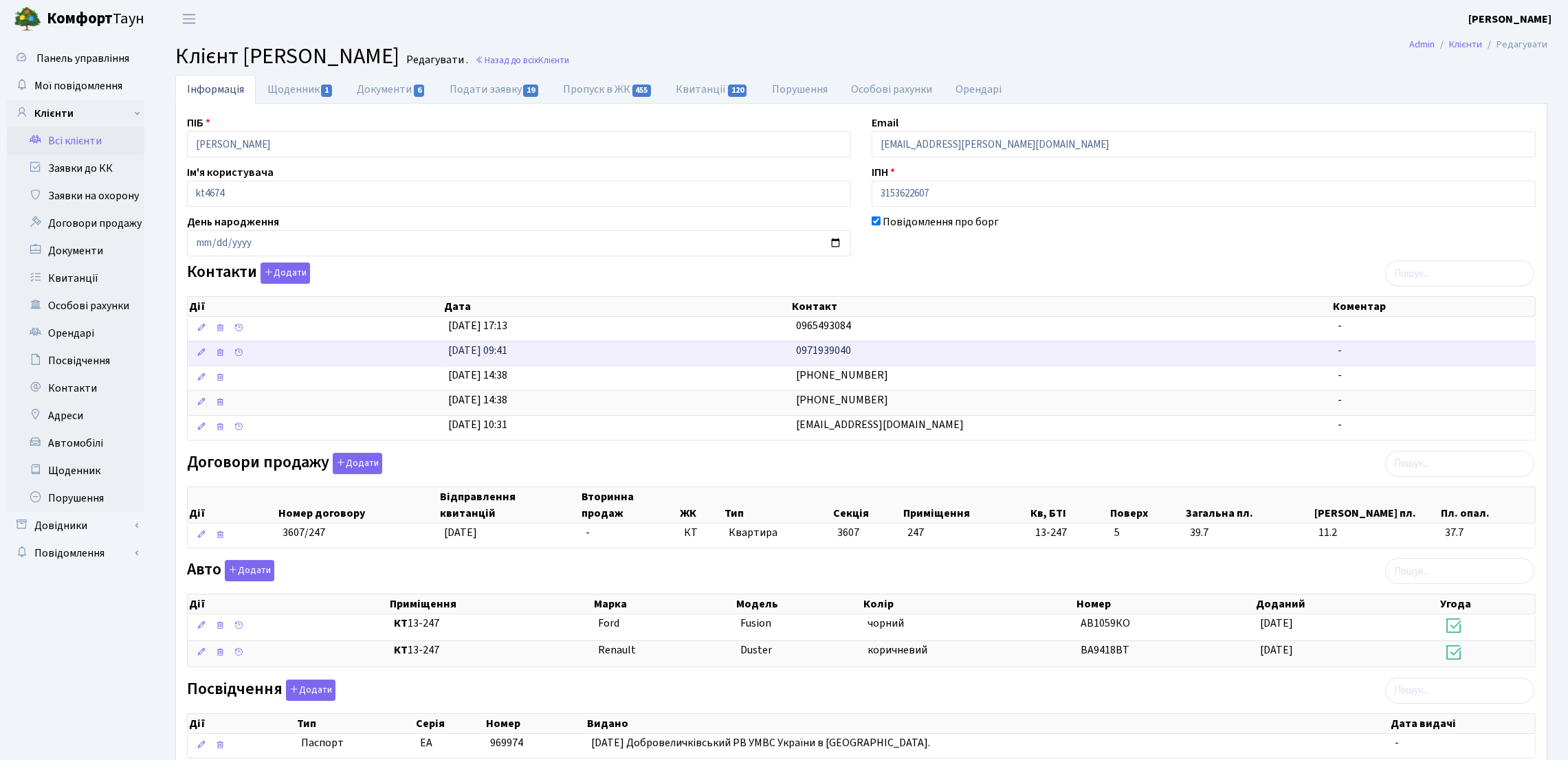
click at [810, 354] on span "0971939040" at bounding box center [823, 350] width 55 height 15
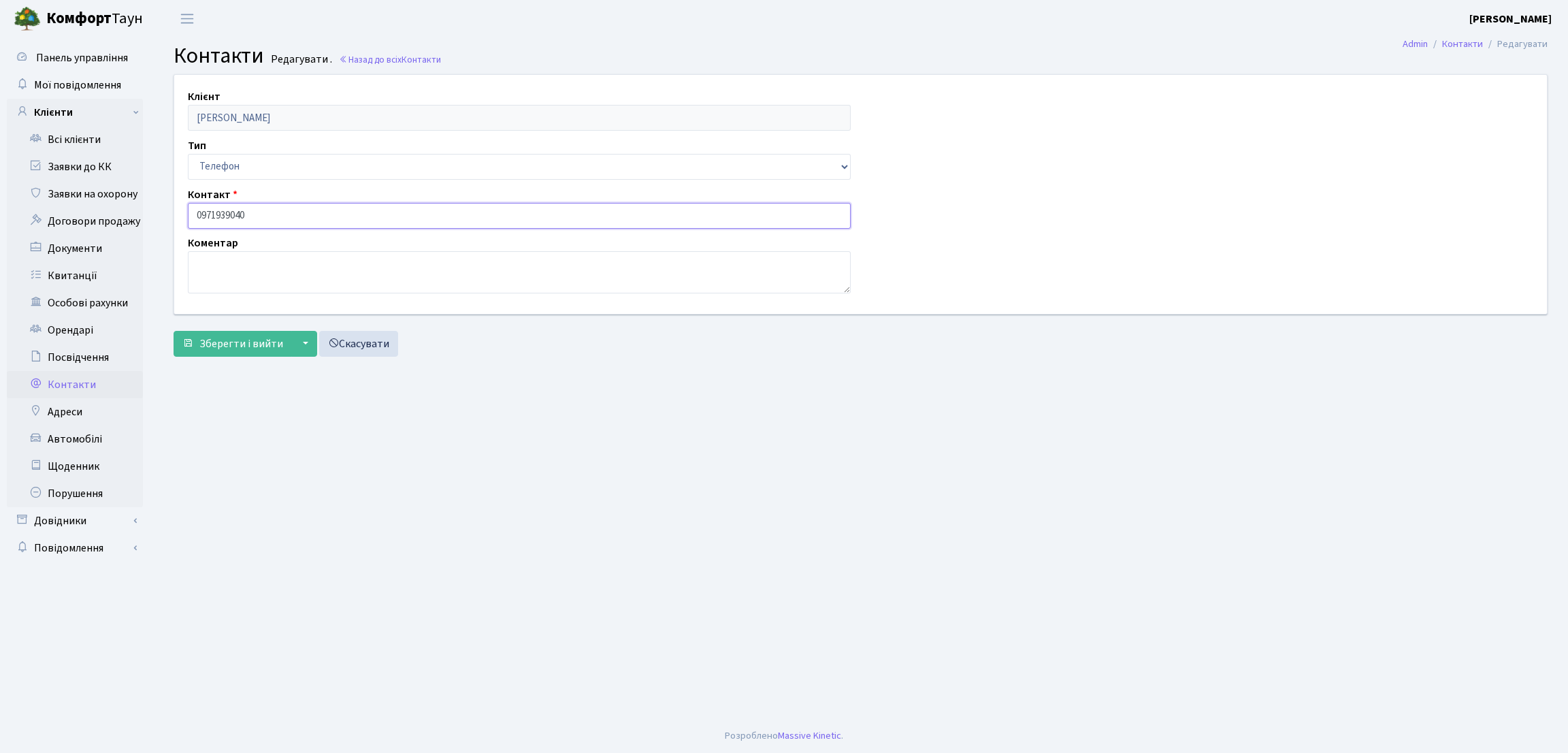
drag, startPoint x: 266, startPoint y: 208, endPoint x: 148, endPoint y: 225, distance: 119.2
click at [77, 234] on div "Панель управління Мої повідомлення Клієнти Всі клієнти Заявки до КК" at bounding box center [784, 377] width 1568 height 681
drag, startPoint x: 162, startPoint y: 719, endPoint x: 1460, endPoint y: 547, distance: 1309.3
click at [1450, 495] on main "Admin Контакти Редагувати Контакти Редагувати . Назад до всіх Контакти Клієнт […" at bounding box center [860, 377] width 1415 height 681
